Goal: Entertainment & Leisure: Browse casually

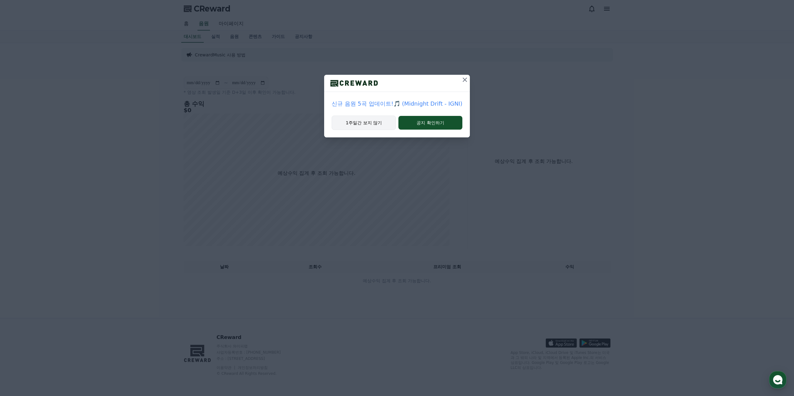
click at [381, 124] on button "1주일간 보지 않기" at bounding box center [364, 123] width 64 height 14
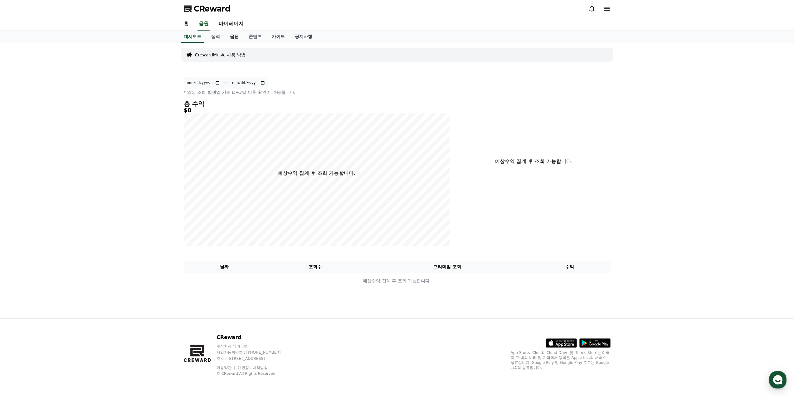
click at [234, 33] on link "음원" at bounding box center [234, 37] width 19 height 12
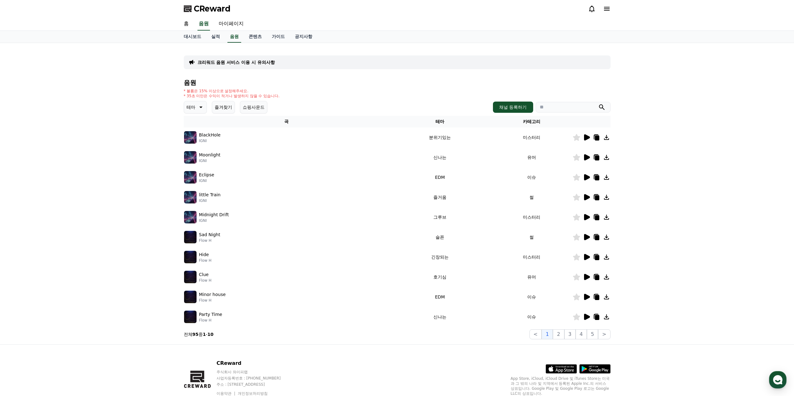
click at [195, 104] on p "테마" at bounding box center [191, 107] width 9 height 9
click at [191, 137] on button "슬픈" at bounding box center [192, 133] width 14 height 14
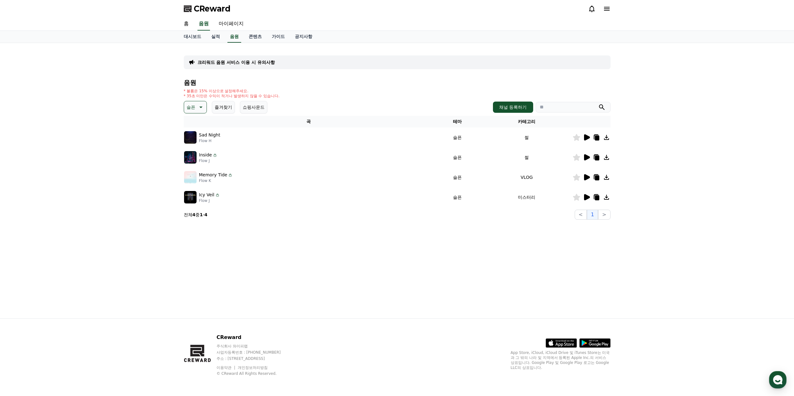
click at [585, 137] on icon at bounding box center [587, 137] width 6 height 6
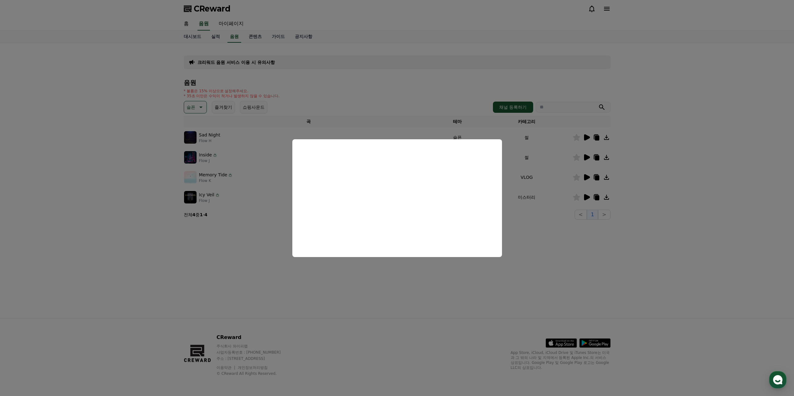
click at [542, 239] on button "close modal" at bounding box center [397, 198] width 794 height 396
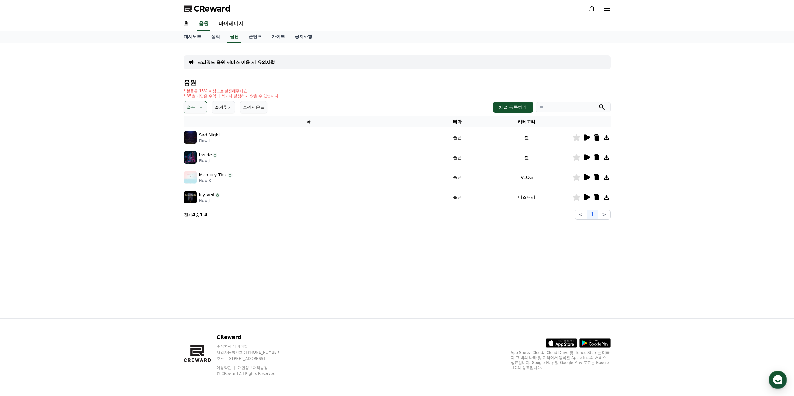
click at [596, 138] on icon at bounding box center [596, 138] width 4 height 5
drag, startPoint x: 131, startPoint y: 127, endPoint x: 136, endPoint y: 119, distance: 9.5
click at [131, 126] on div "크리워드 음원 서비스 이용 시 유의사항 음원 * 볼륨은 15% 이상으로 설정해주세요. * 35초 미만은 수익이 적거나 발생하지 않을 수 있습니…" at bounding box center [397, 181] width 794 height 276
